Goal: Use online tool/utility: Utilize a website feature to perform a specific function

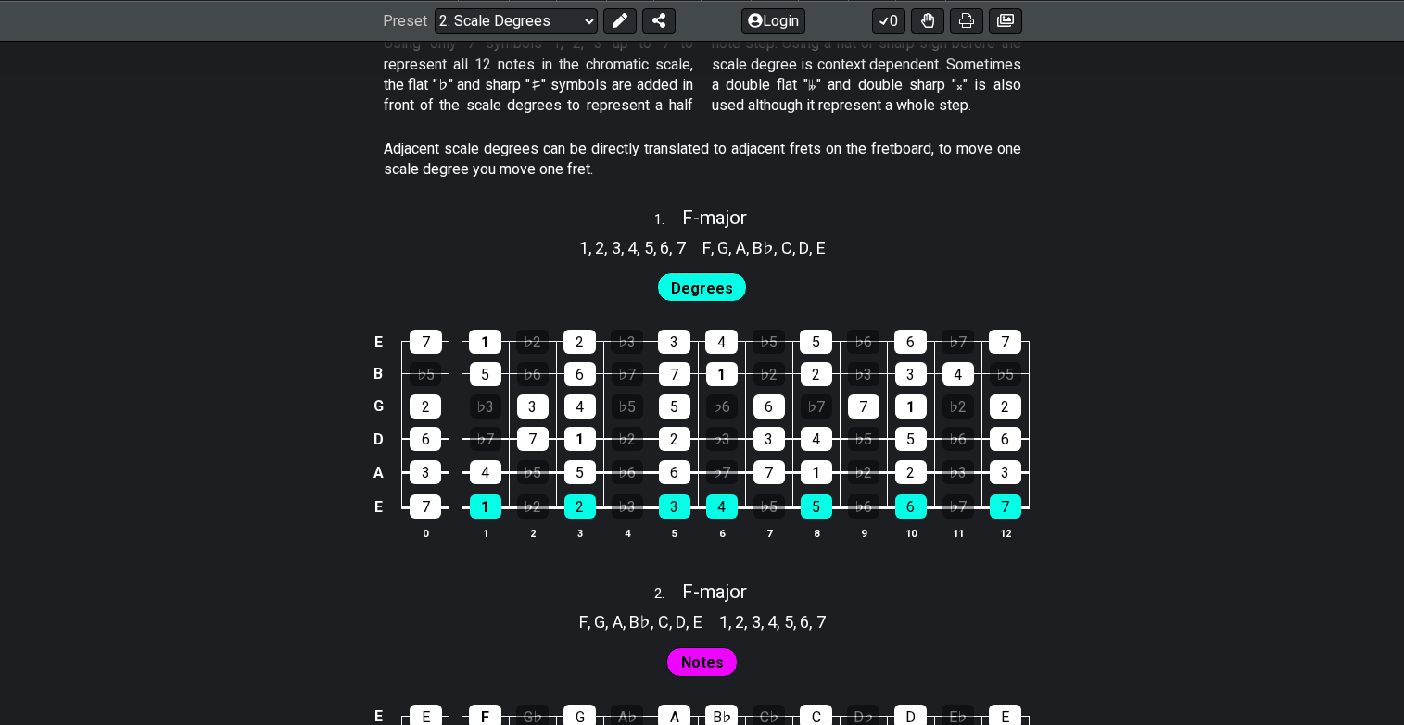
scroll to position [1083, 0]
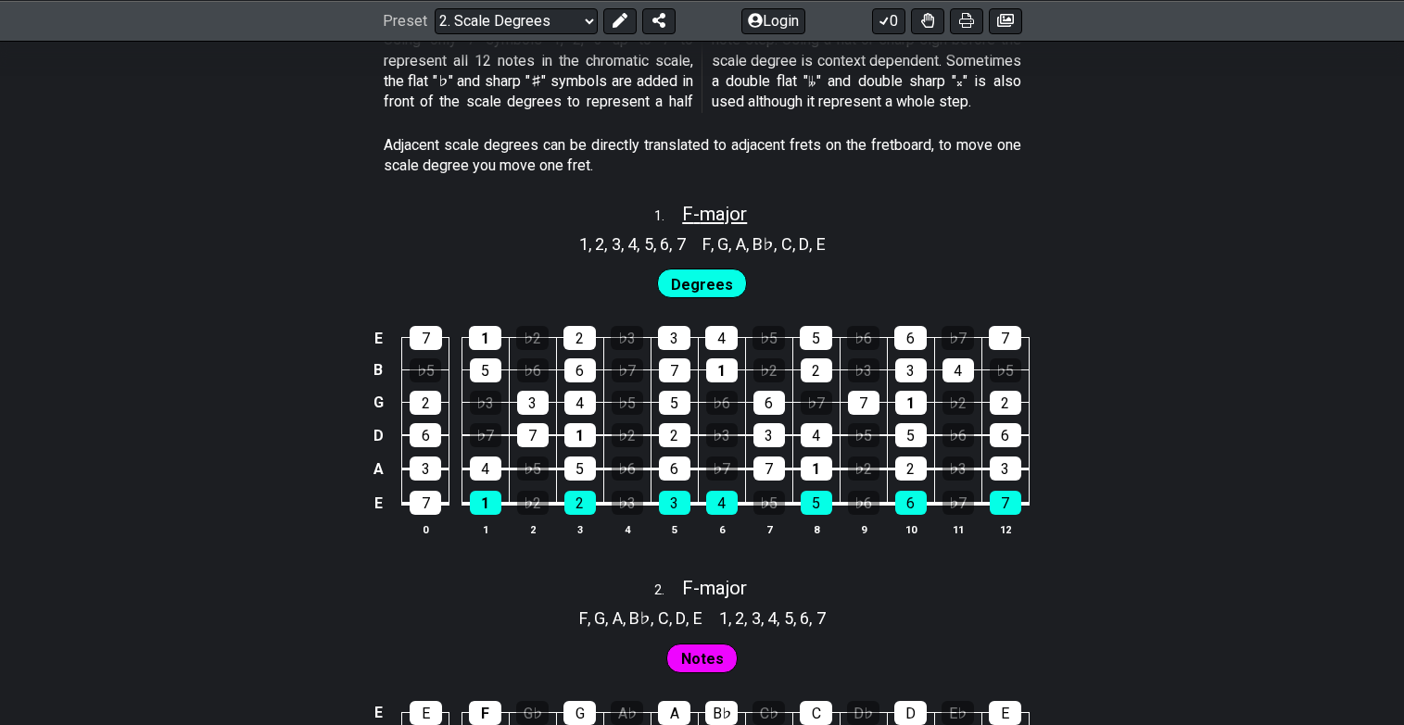
click at [698, 211] on span "F - major" at bounding box center [714, 214] width 65 height 22
select select "F"
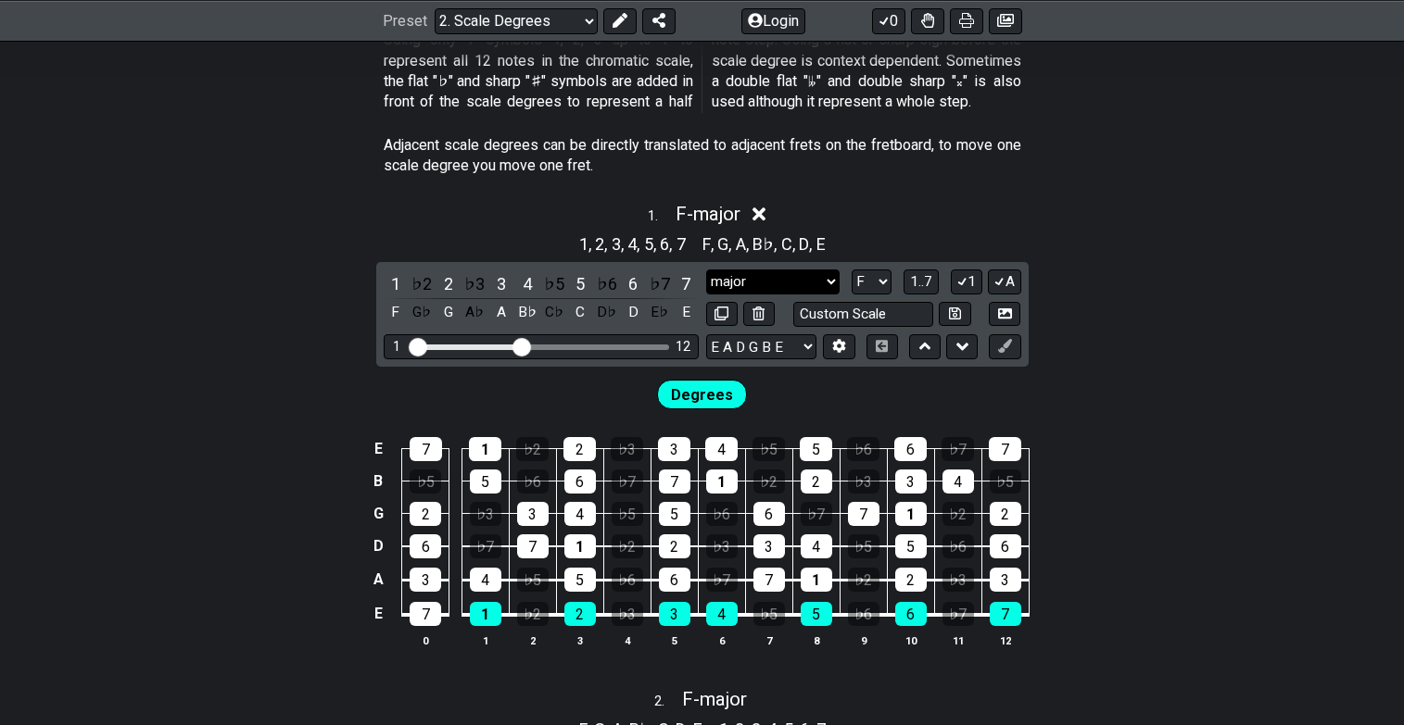
click at [776, 281] on select "major major Minor Pentatonic Major Pentatonic Minor Blues Major Blues Major / […" at bounding box center [772, 282] width 133 height 25
select select "Major Blues"
click at [706, 270] on select "major major Minor Pentatonic Major Pentatonic Minor Blues Major Blues Major / […" at bounding box center [772, 282] width 133 height 25
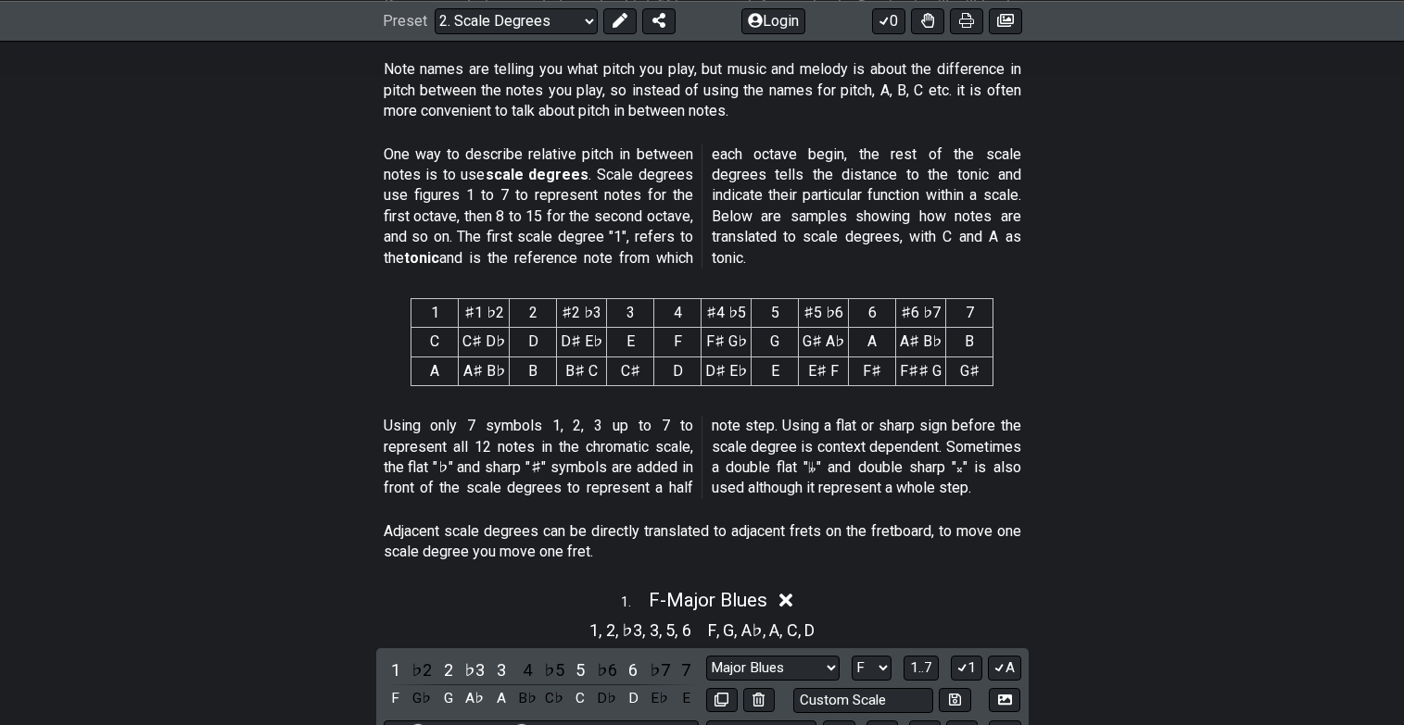
scroll to position [536, 0]
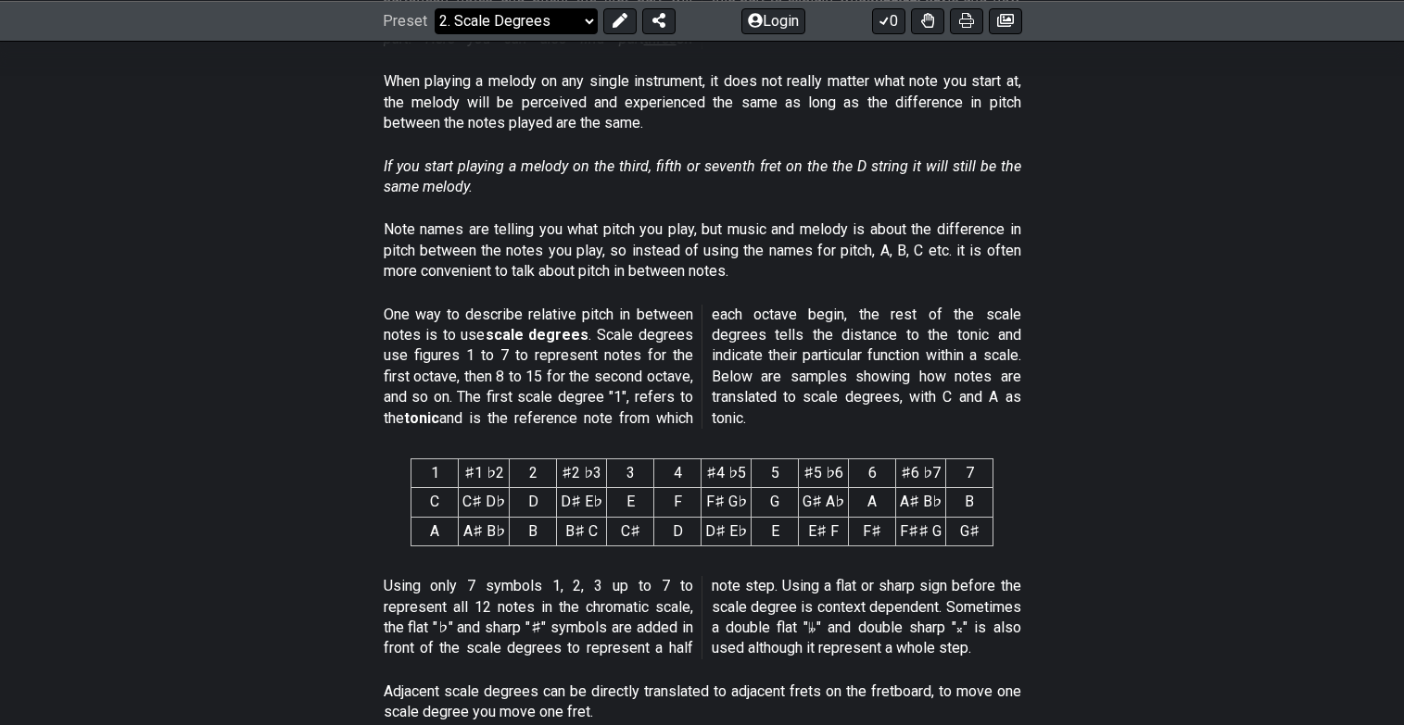
click at [583, 17] on select "Welcome to #fretflip! Initial Preset Custom Preset Minor Pentatonic Major Penta…" at bounding box center [516, 20] width 163 height 26
click at [435, 7] on select "Welcome to #fretflip! Initial Preset Custom Preset Minor Pentatonic Major Penta…" at bounding box center [516, 20] width 163 height 26
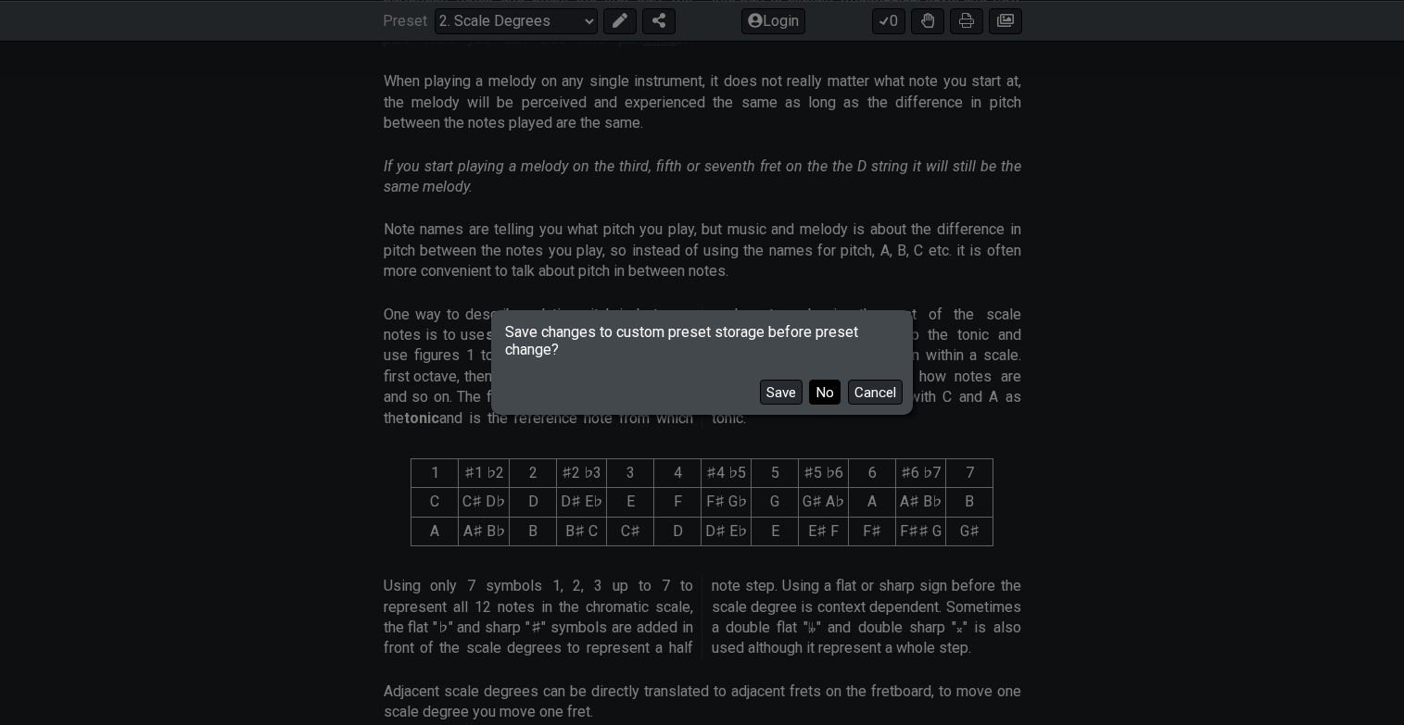
click at [824, 396] on button "No" at bounding box center [825, 392] width 32 height 25
select select "/minor-pentatonic"
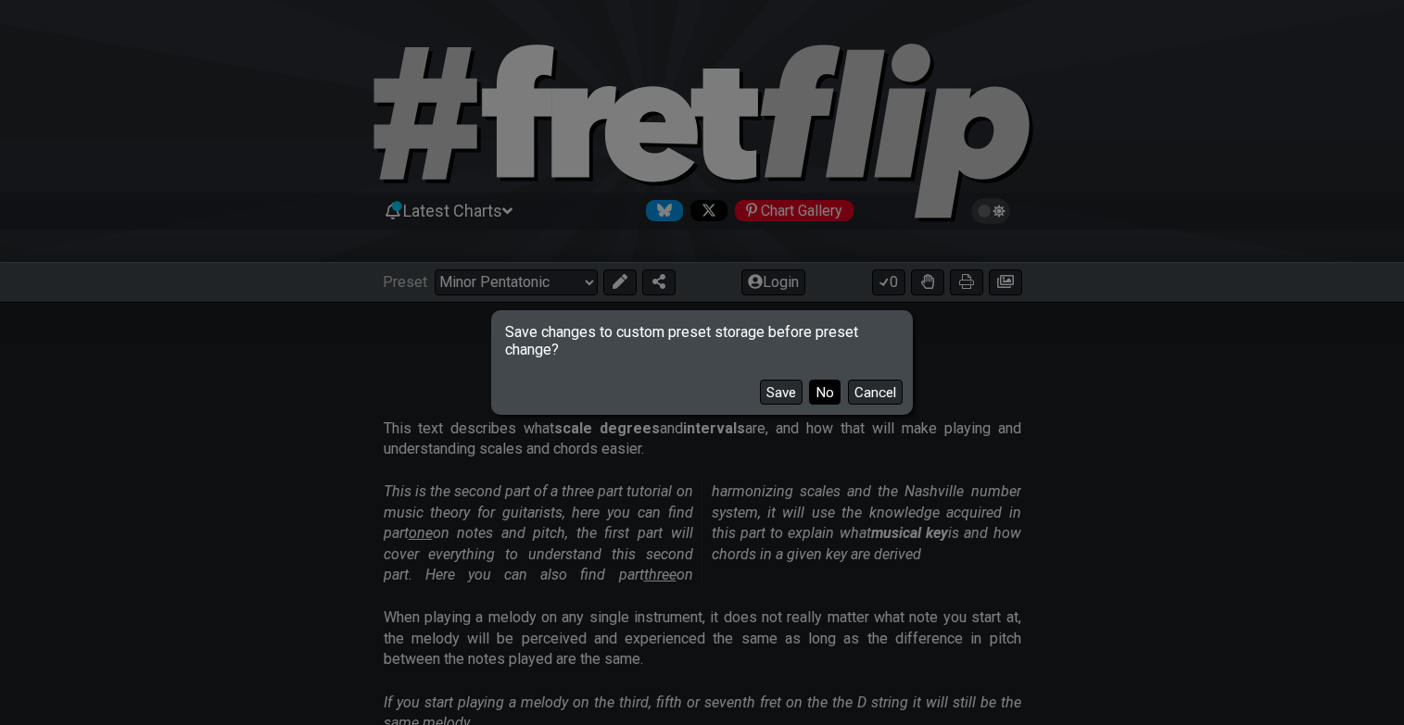
select select "C"
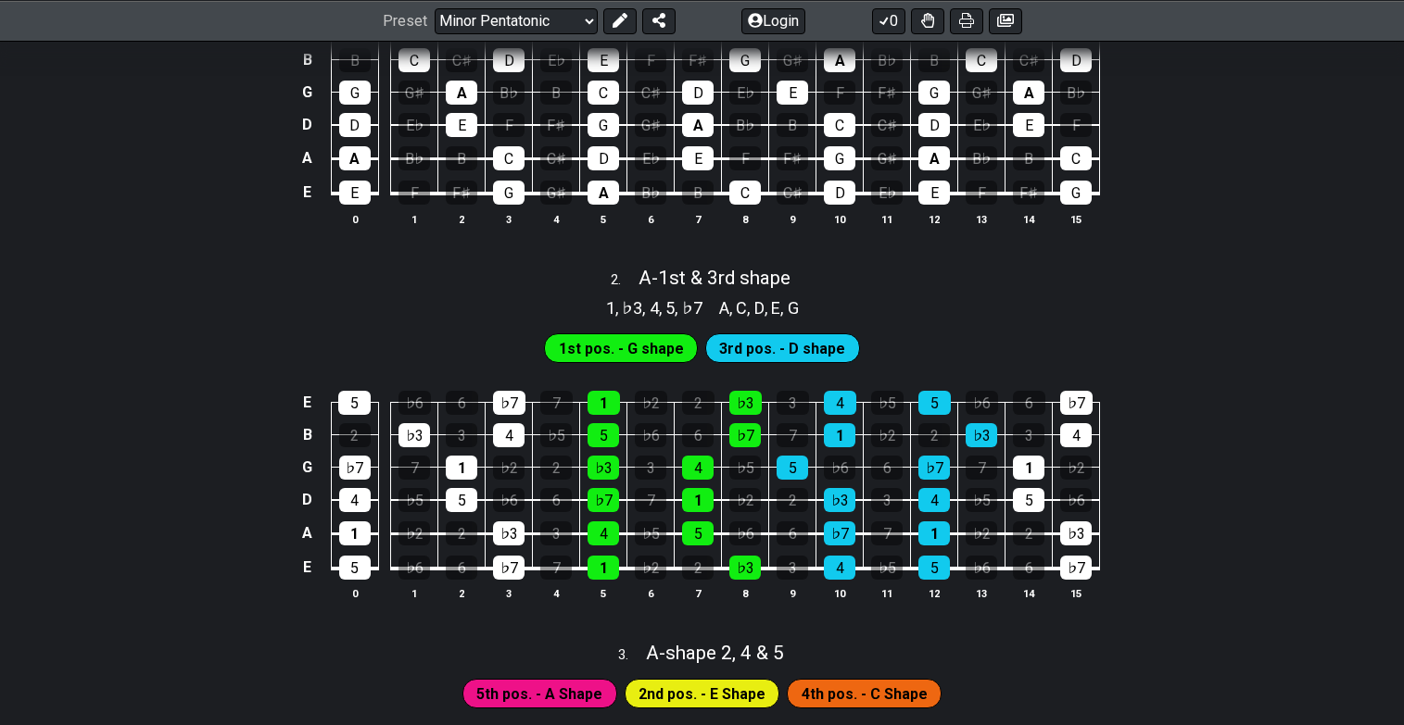
scroll to position [594, 0]
